Goal: Use online tool/utility: Utilize a website feature to perform a specific function

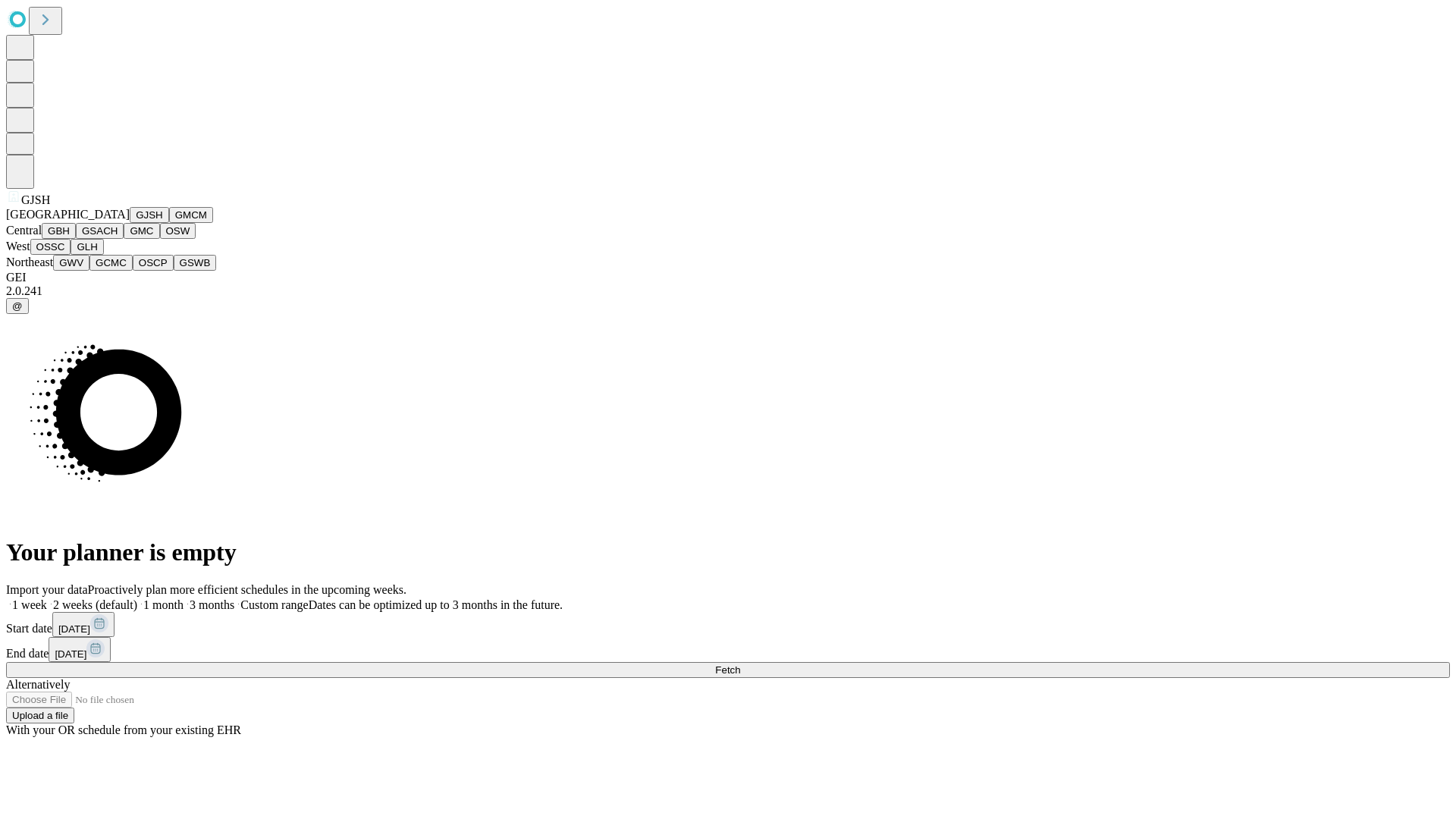
click at [130, 223] on button "GJSH" at bounding box center [149, 215] width 39 height 16
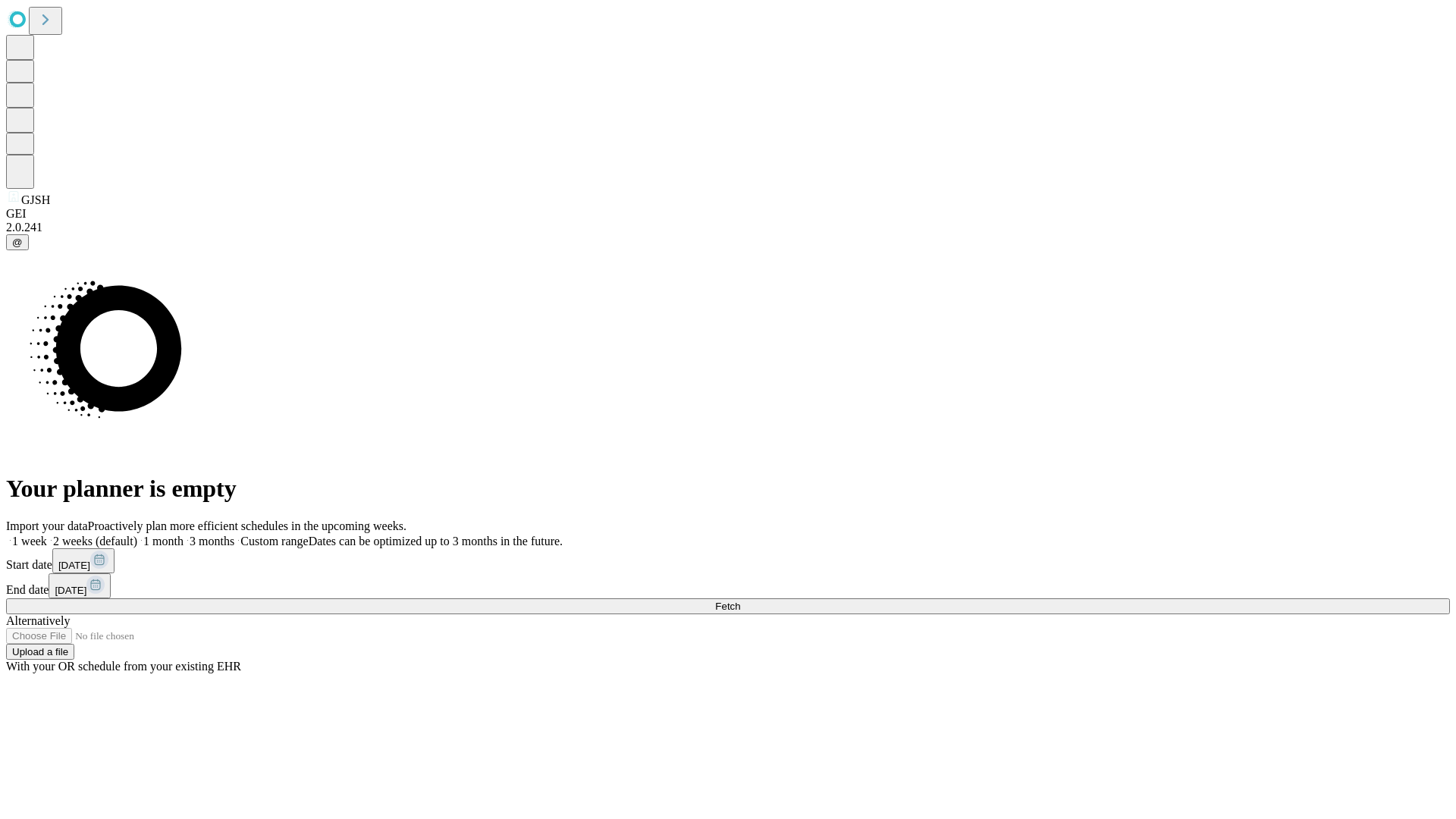
click at [184, 534] on label "1 month" at bounding box center [160, 541] width 46 height 13
click at [740, 600] on span "Fetch" at bounding box center [728, 606] width 25 height 11
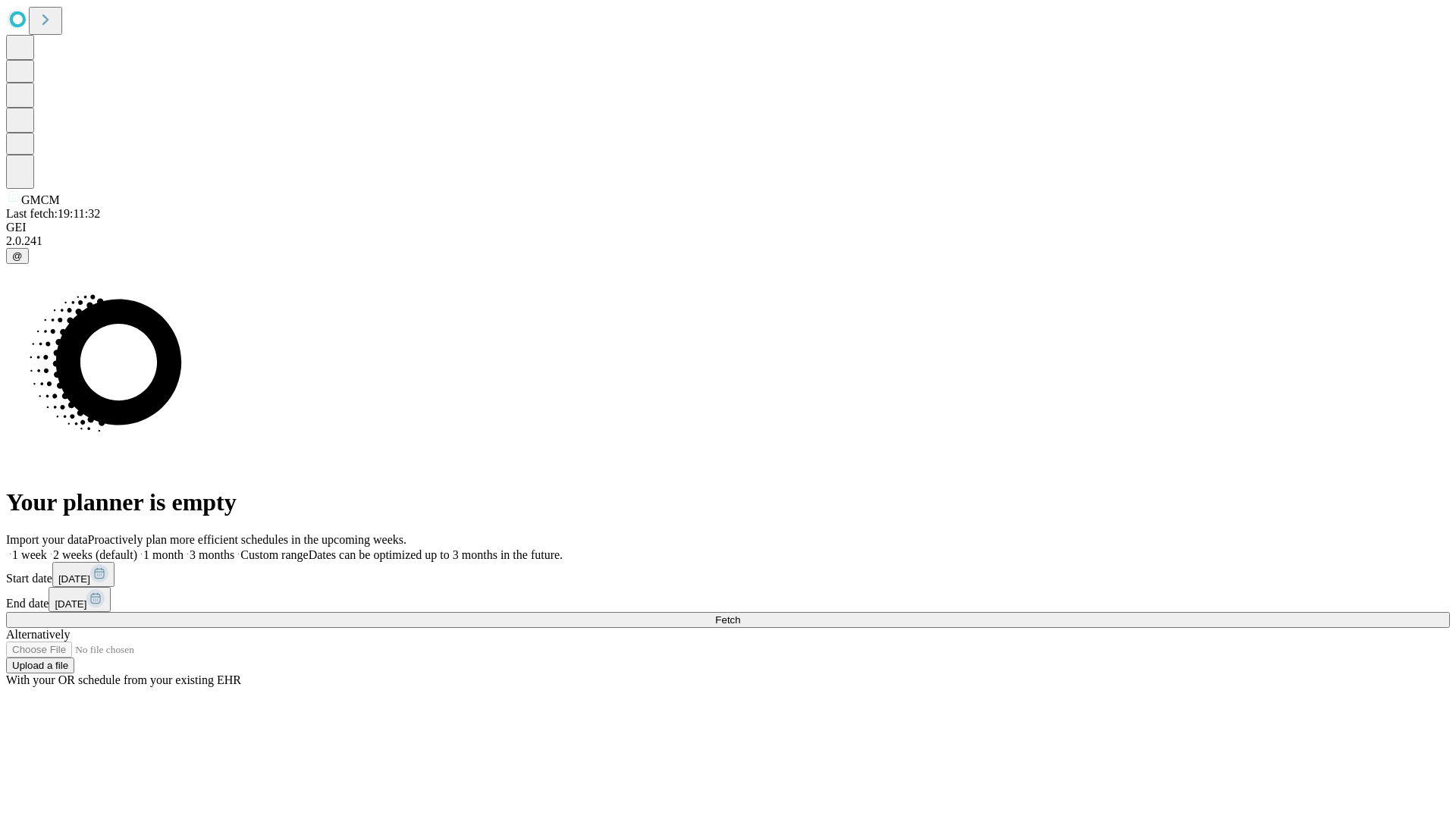
click at [184, 549] on label "1 month" at bounding box center [160, 555] width 46 height 13
click at [740, 615] on span "Fetch" at bounding box center [728, 620] width 25 height 11
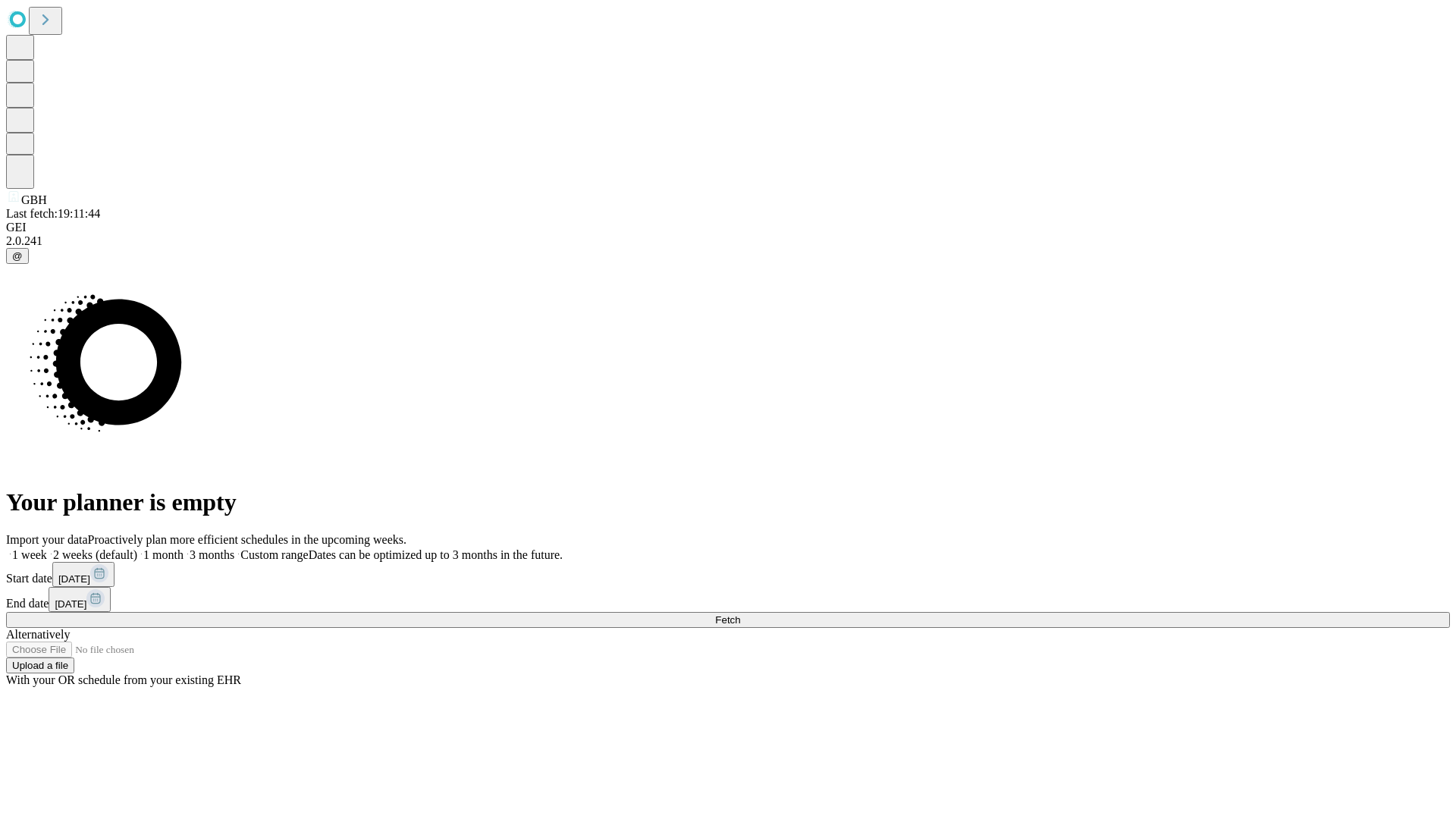
click at [184, 549] on label "1 month" at bounding box center [160, 555] width 46 height 13
click at [740, 615] on span "Fetch" at bounding box center [728, 620] width 25 height 11
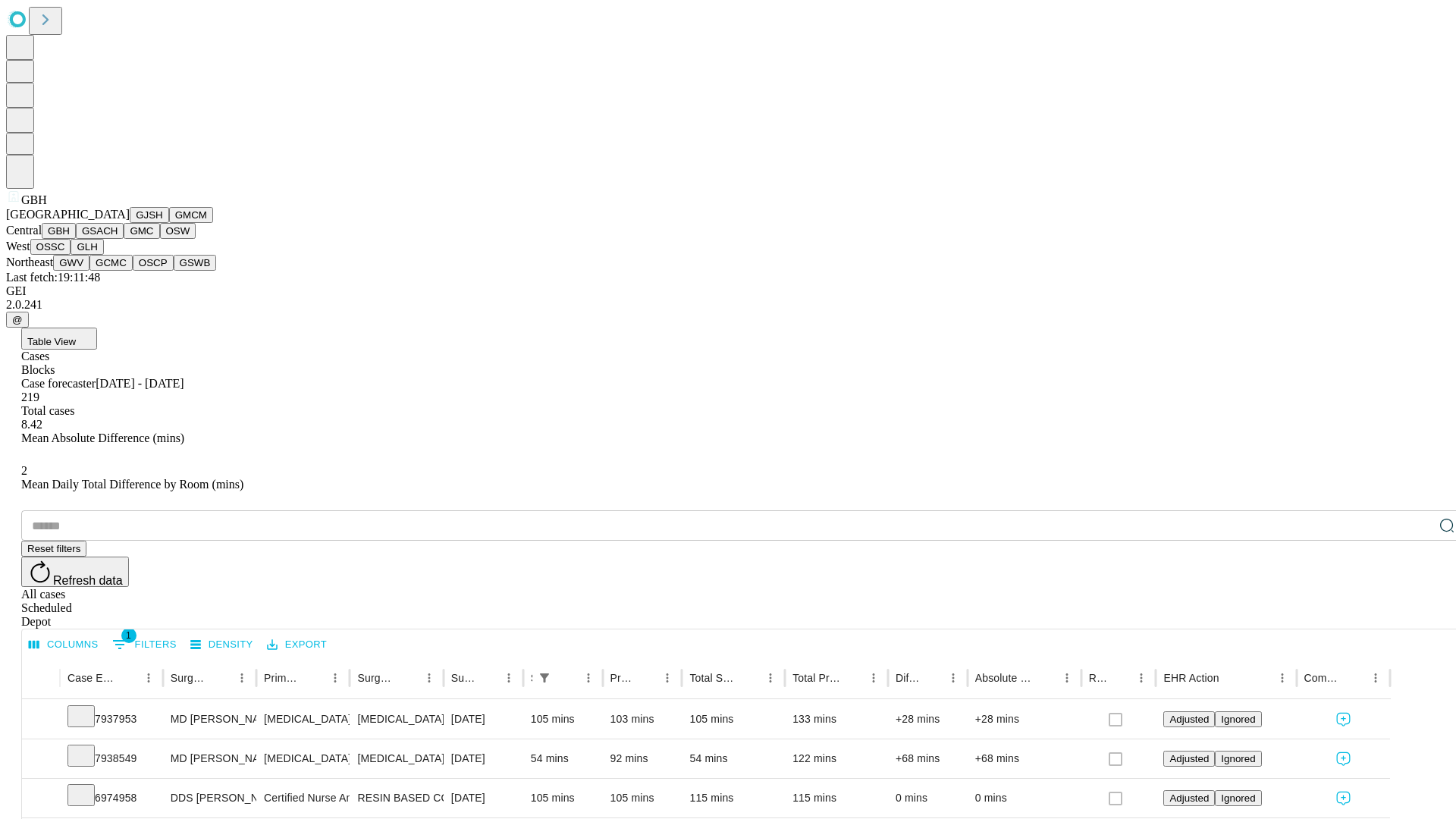
click at [118, 239] on button "GSACH" at bounding box center [100, 231] width 48 height 16
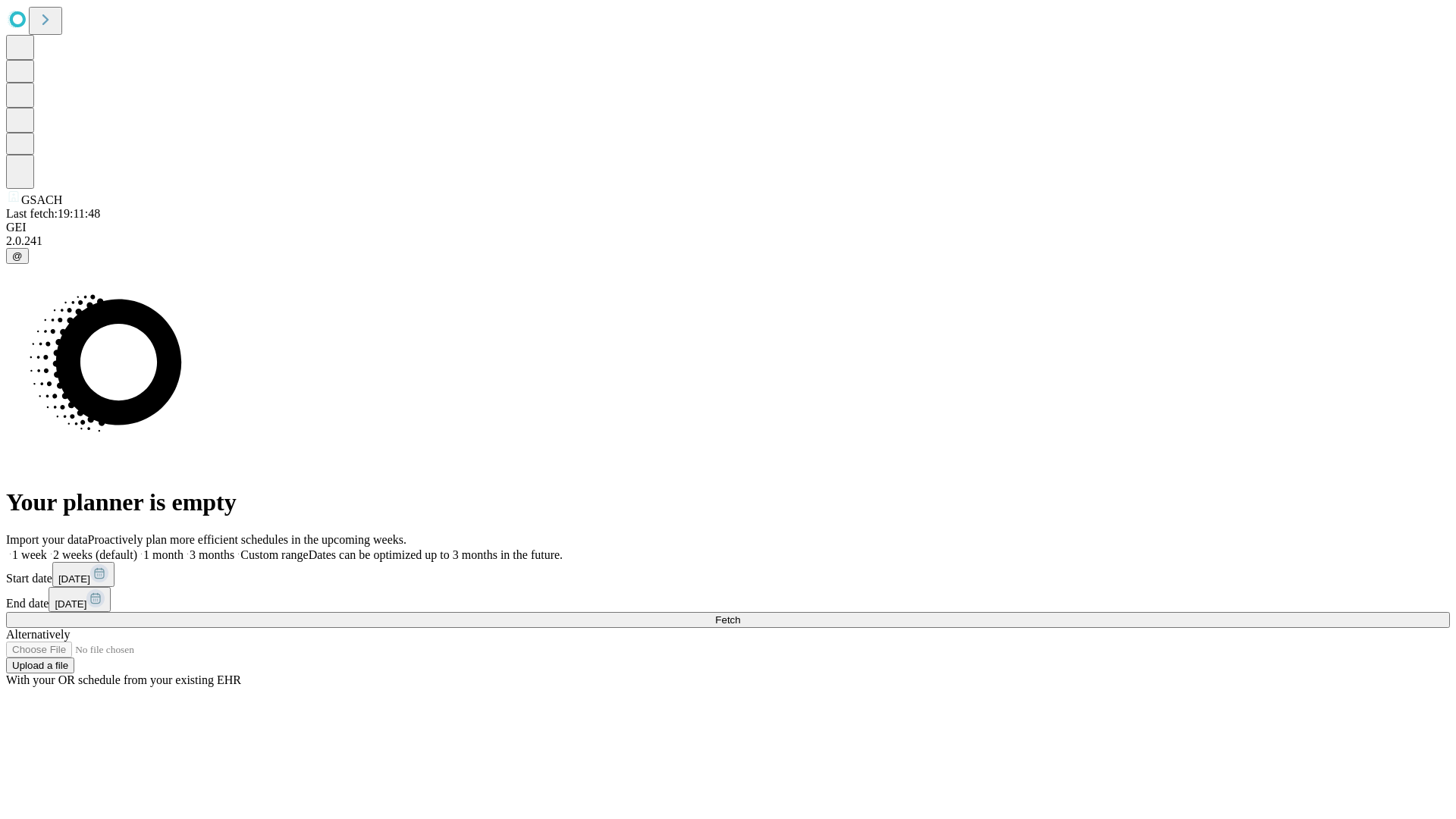
click at [184, 549] on label "1 month" at bounding box center [160, 555] width 46 height 13
click at [740, 615] on span "Fetch" at bounding box center [728, 620] width 25 height 11
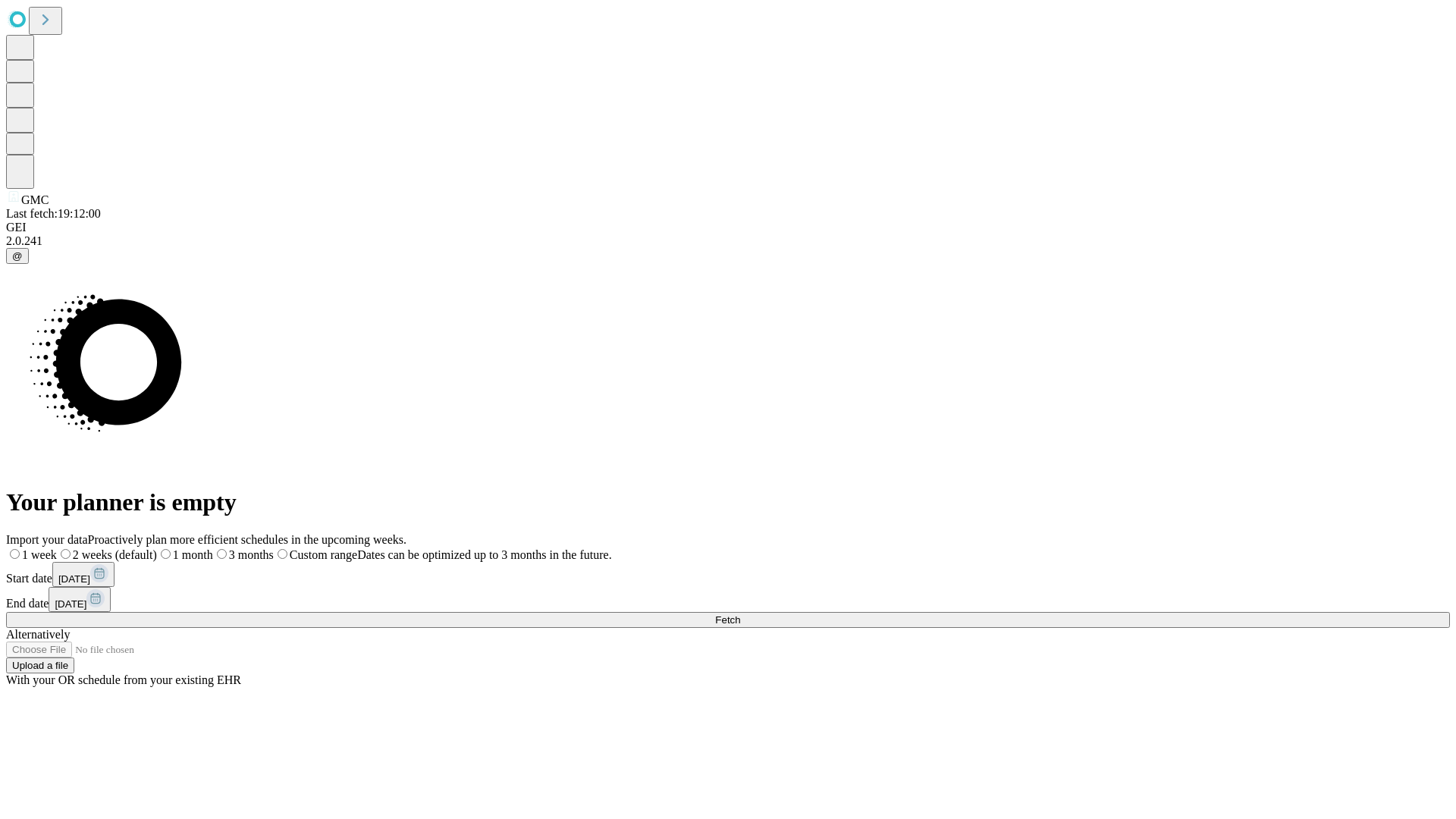
click at [213, 549] on label "1 month" at bounding box center [185, 555] width 56 height 13
click at [740, 615] on span "Fetch" at bounding box center [728, 620] width 25 height 11
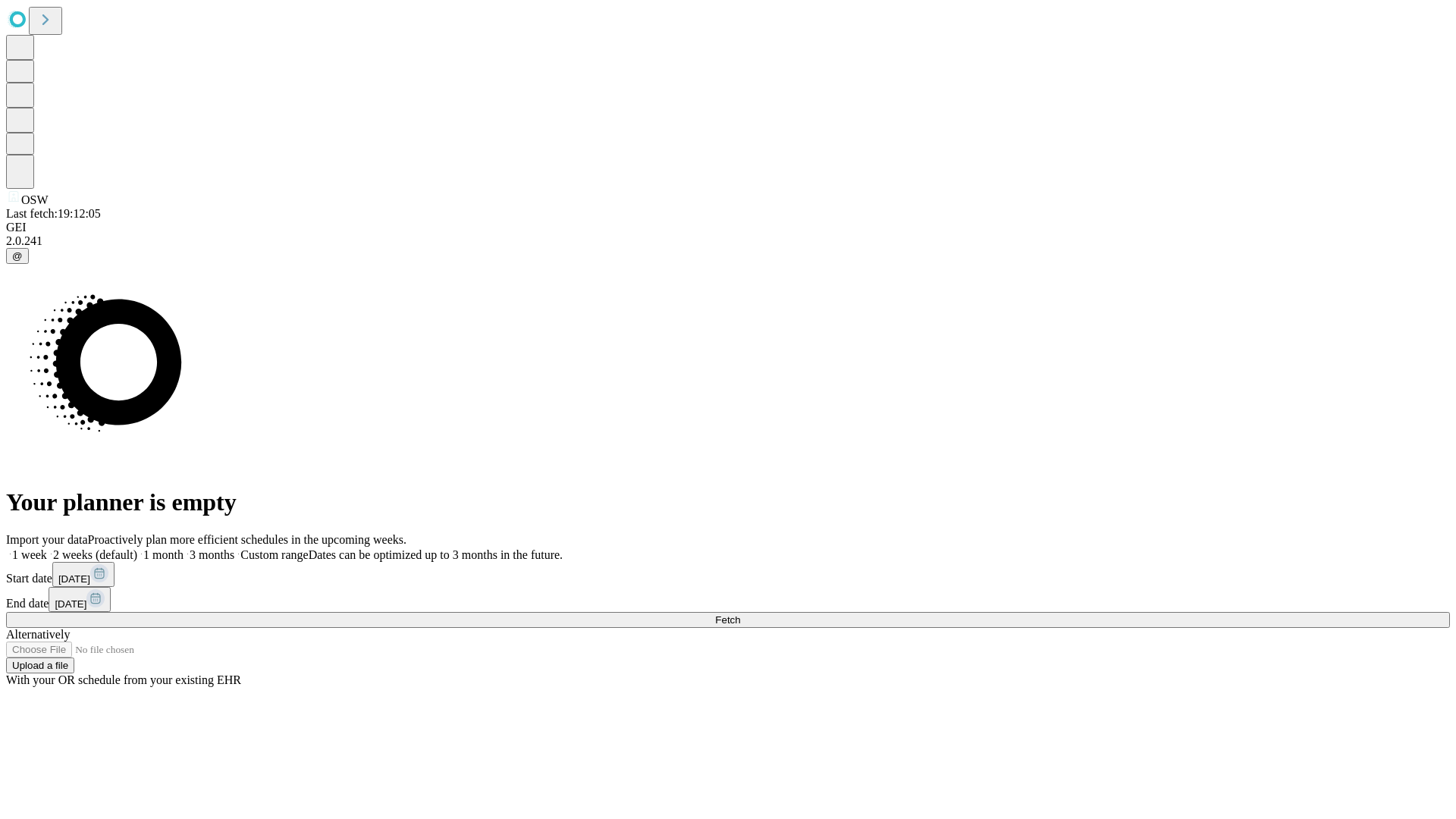
click at [184, 549] on label "1 month" at bounding box center [160, 555] width 46 height 13
click at [740, 615] on span "Fetch" at bounding box center [728, 620] width 25 height 11
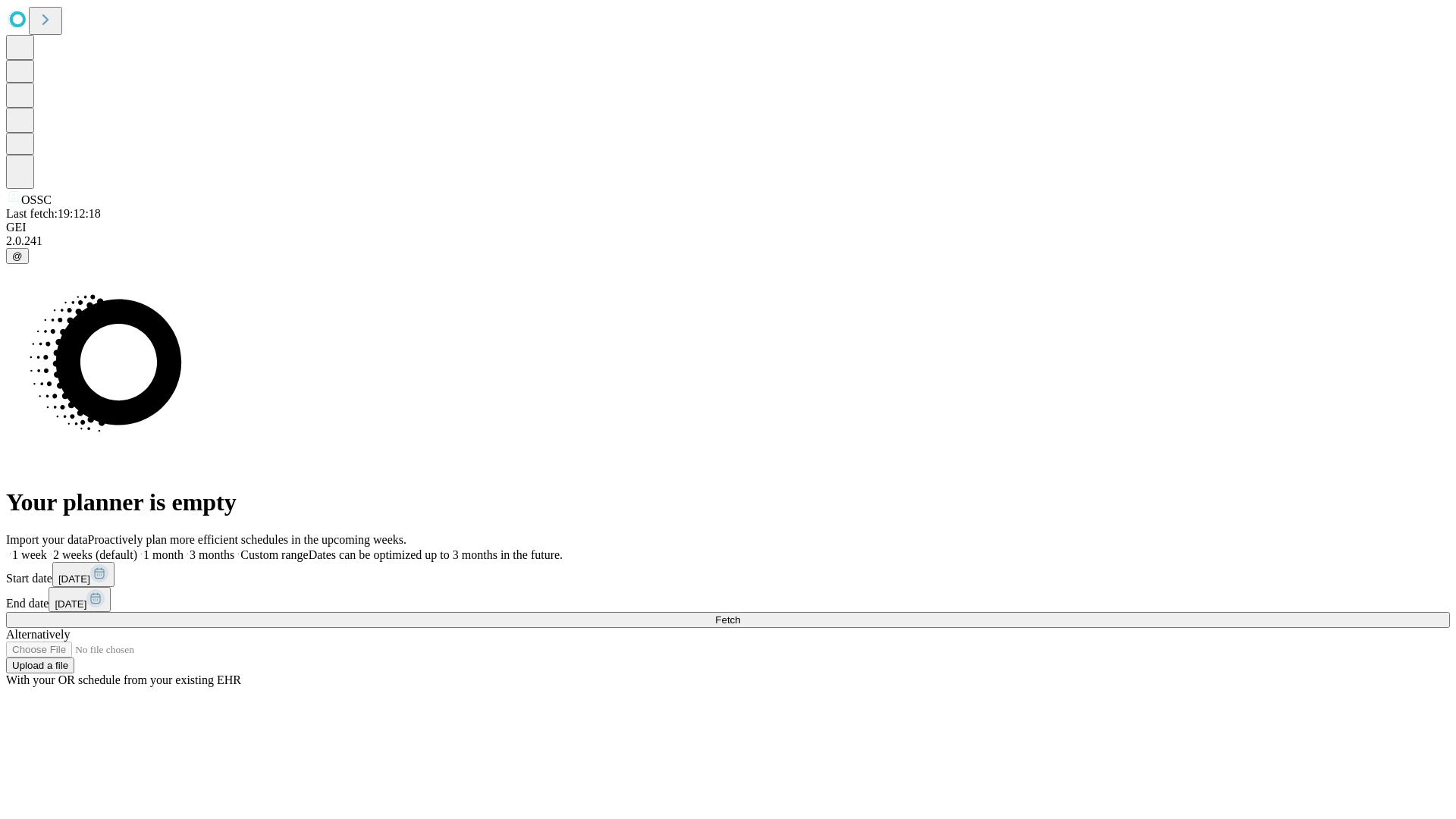
click at [184, 549] on label "1 month" at bounding box center [160, 555] width 46 height 13
click at [740, 615] on span "Fetch" at bounding box center [728, 620] width 25 height 11
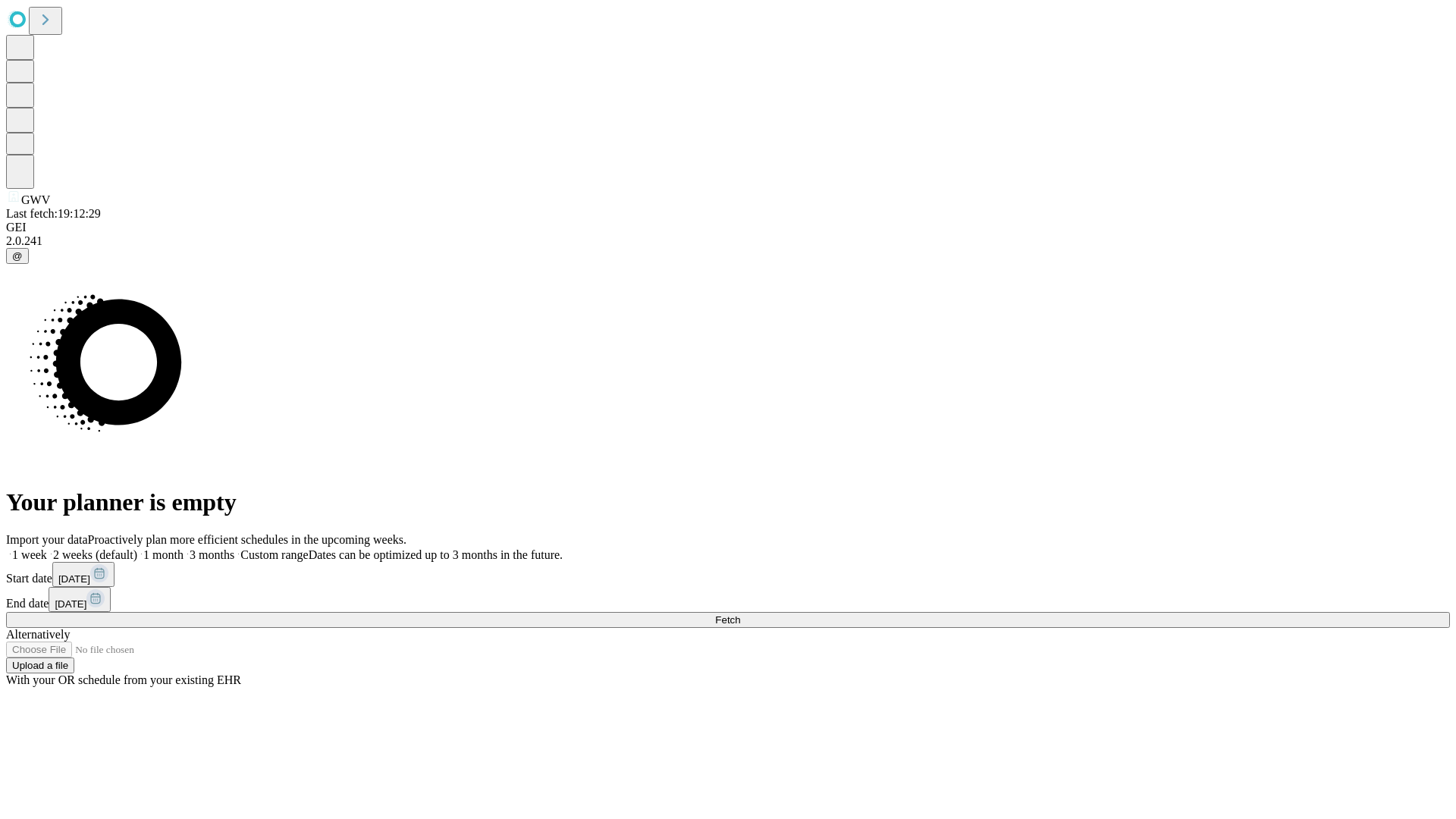
click at [740, 615] on span "Fetch" at bounding box center [728, 620] width 25 height 11
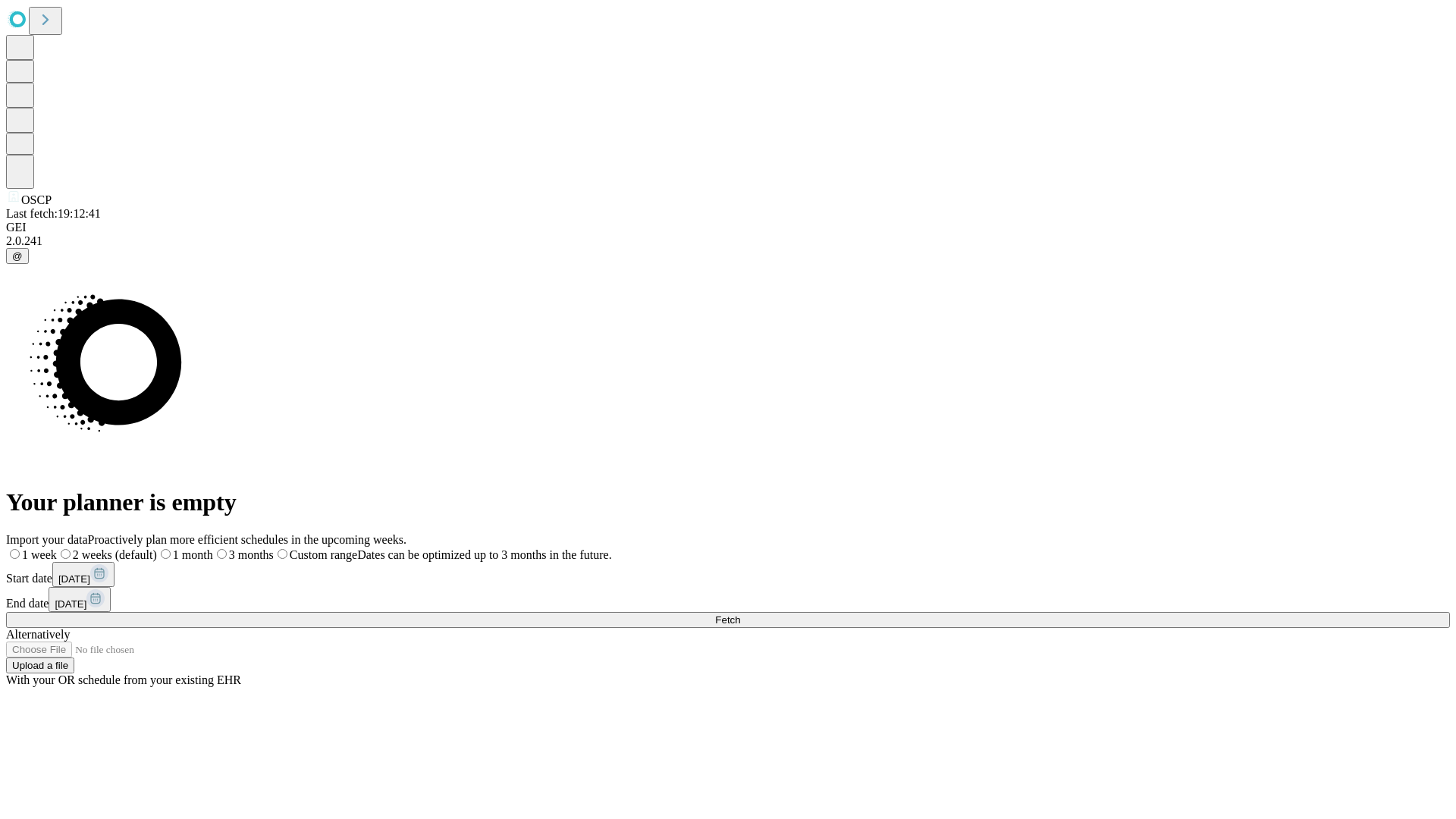
click at [213, 549] on label "1 month" at bounding box center [185, 555] width 56 height 13
click at [740, 615] on span "Fetch" at bounding box center [728, 620] width 25 height 11
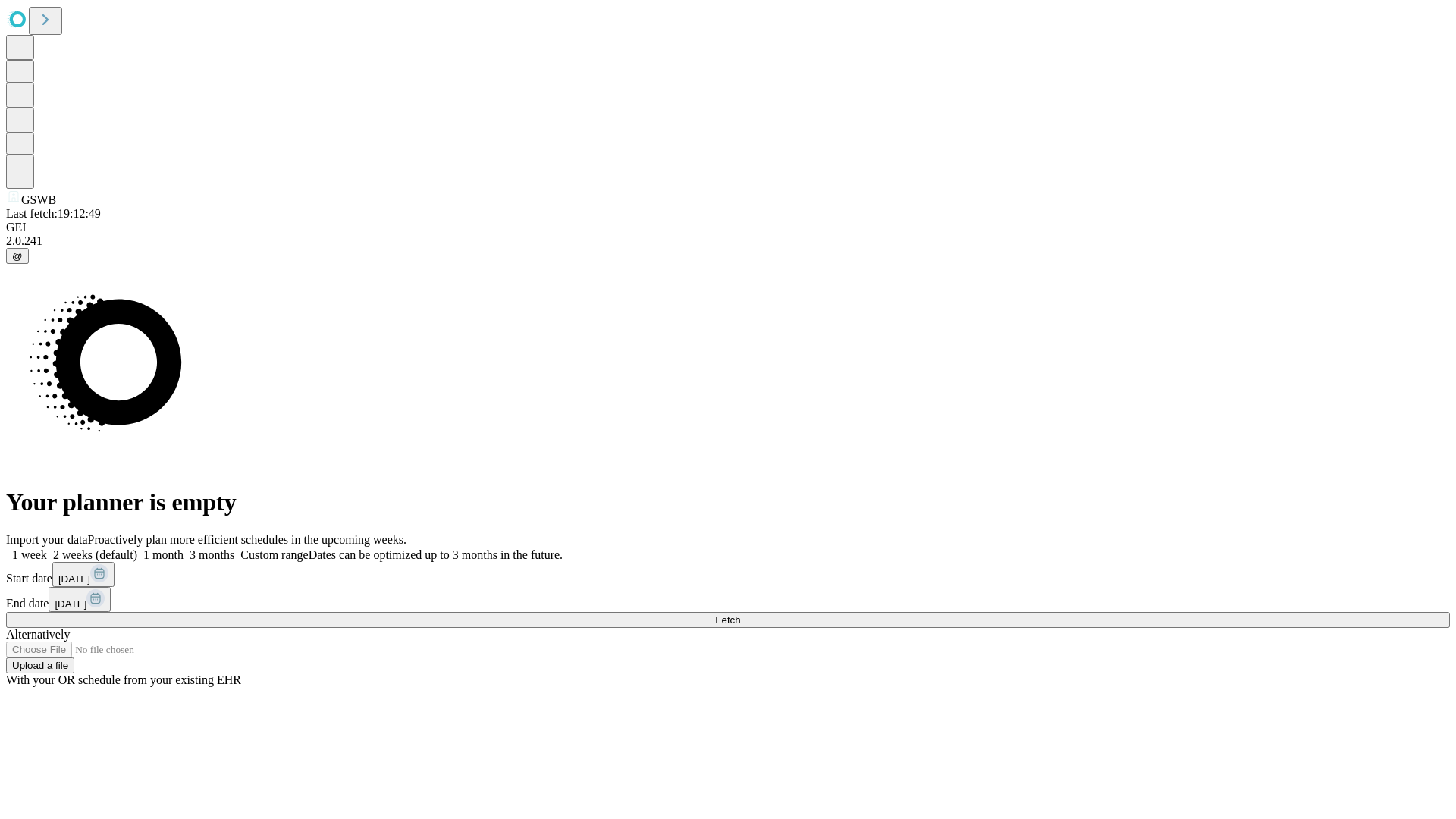
click at [184, 549] on label "1 month" at bounding box center [160, 555] width 46 height 13
click at [740, 615] on span "Fetch" at bounding box center [728, 620] width 25 height 11
